Goal: Task Accomplishment & Management: Manage account settings

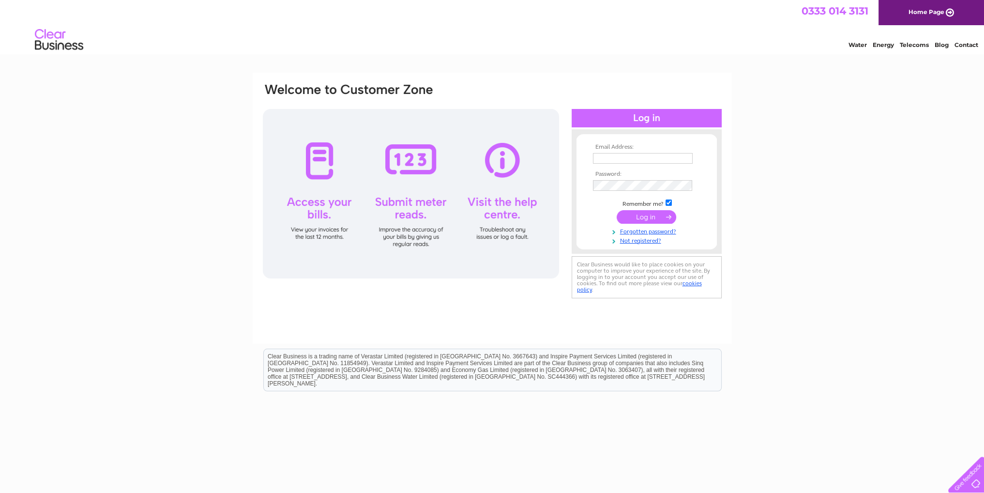
type input "info@fine-turf.co.uk"
click at [656, 216] on input "submit" at bounding box center [647, 217] width 60 height 14
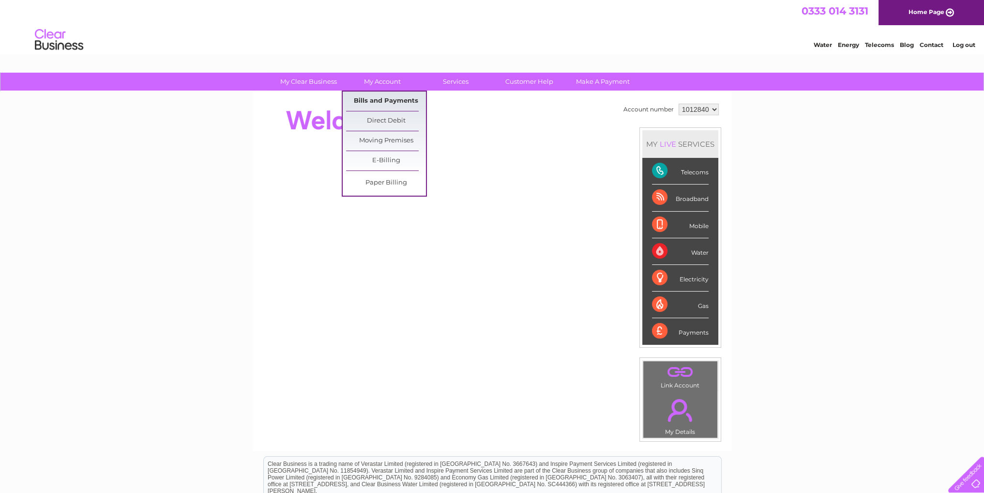
click at [384, 101] on link "Bills and Payments" at bounding box center [386, 101] width 80 height 19
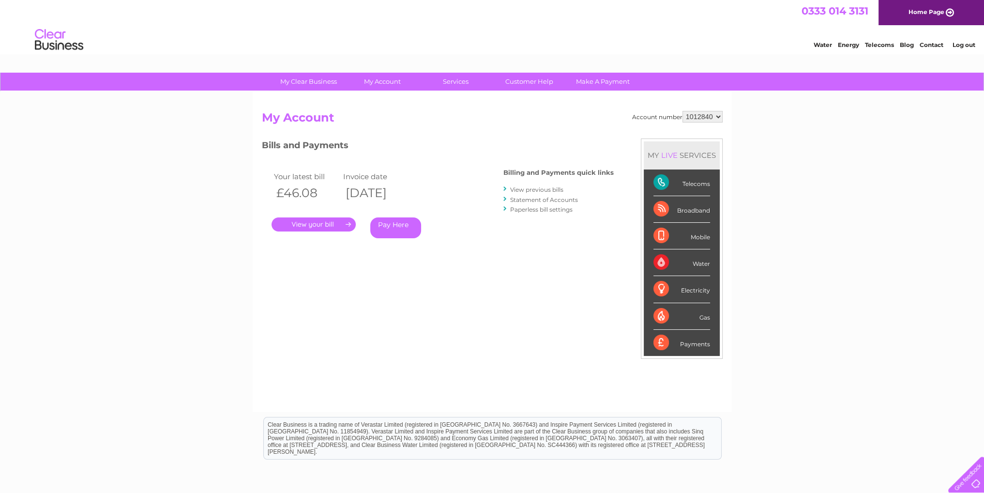
click at [294, 224] on link "." at bounding box center [314, 224] width 84 height 14
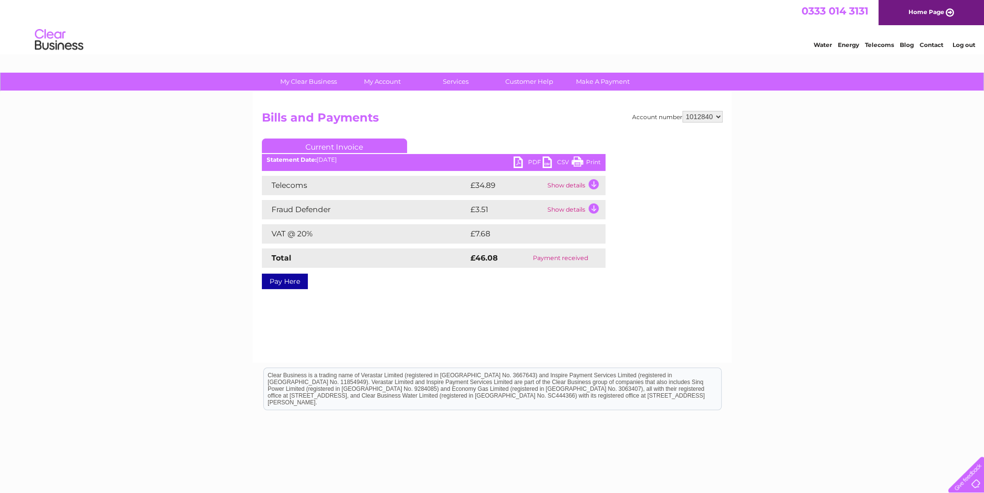
click at [527, 162] on link "PDF" at bounding box center [528, 163] width 29 height 14
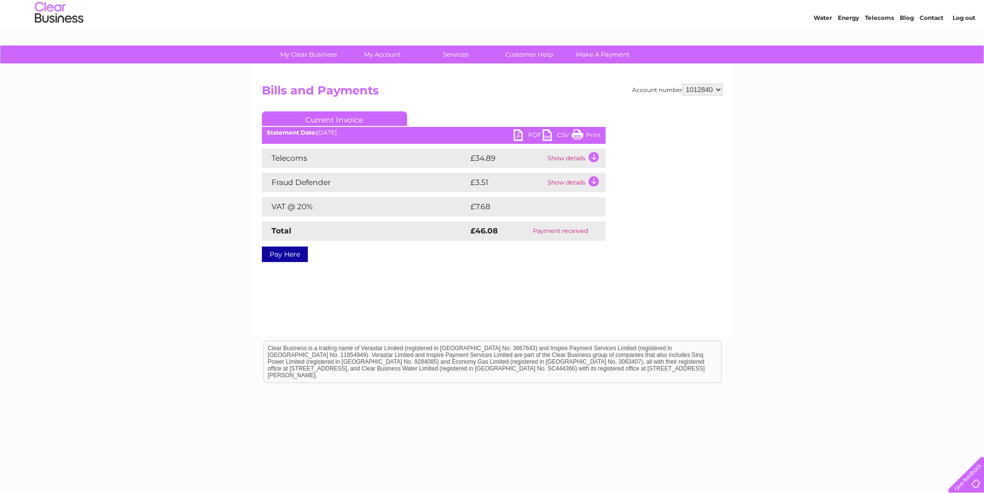
scroll to position [43, 0]
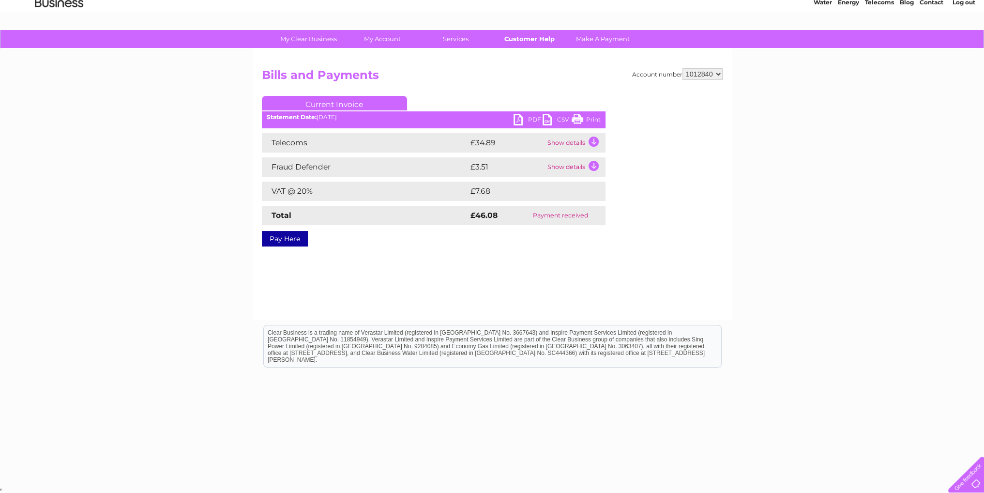
click at [528, 35] on link "Customer Help" at bounding box center [530, 39] width 80 height 18
